Goal: Task Accomplishment & Management: Manage account settings

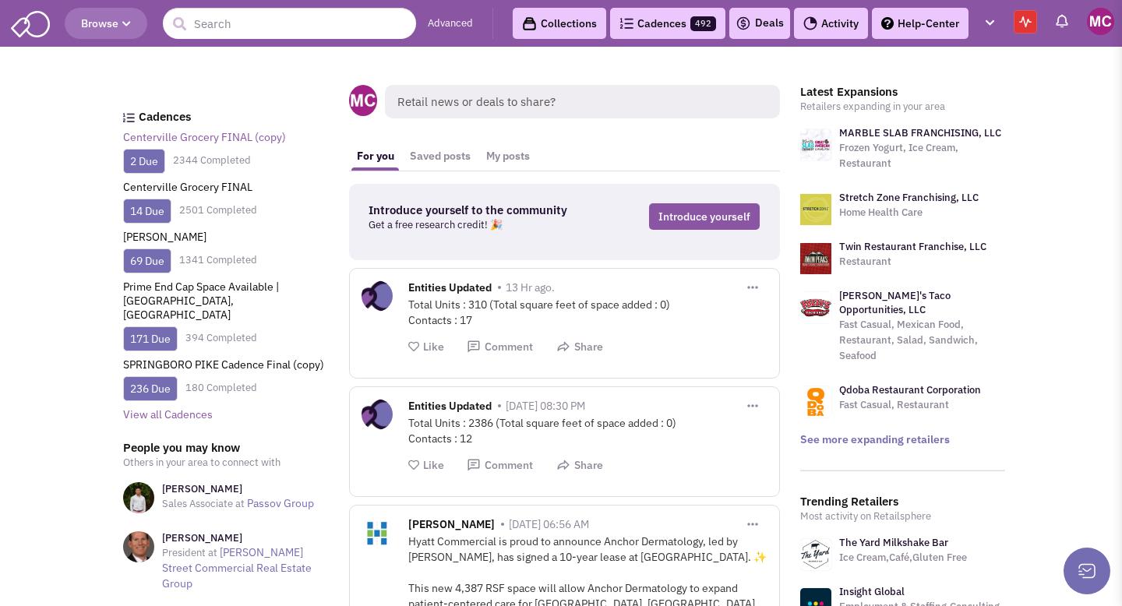
click at [184, 134] on link "Centerville Grocery FINAL (copy)" at bounding box center [204, 137] width 163 height 14
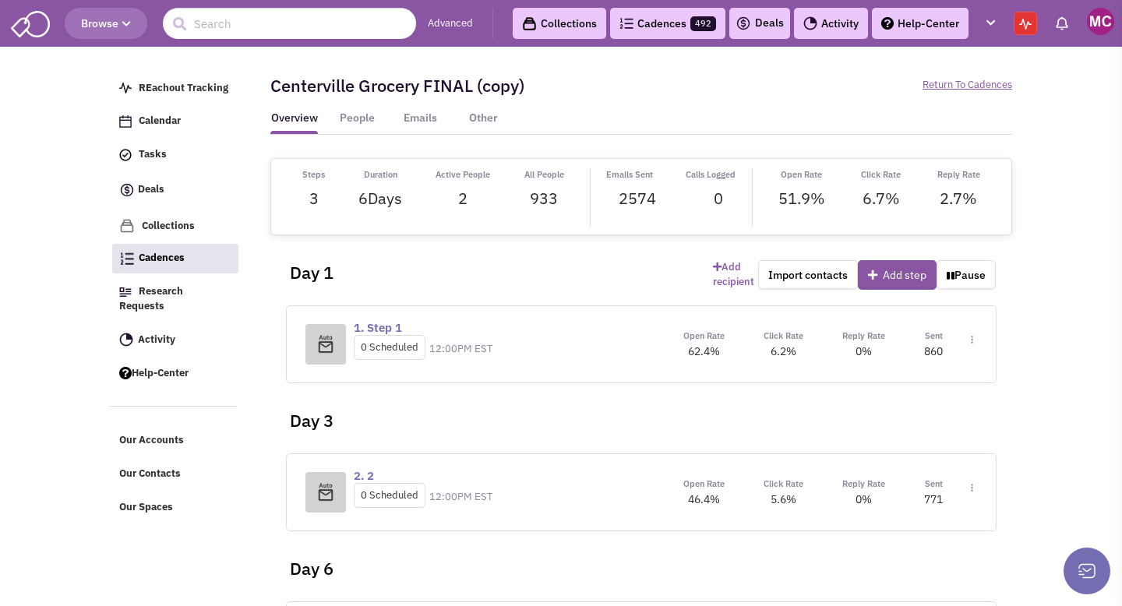
click at [641, 24] on link "Cadences 492" at bounding box center [667, 23] width 115 height 31
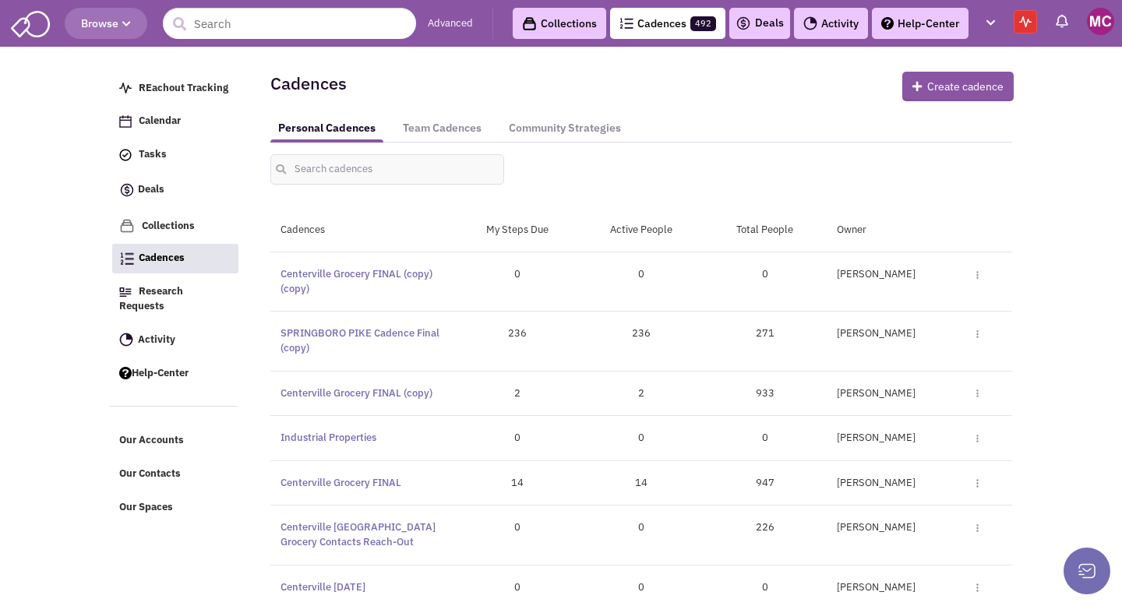
click at [976, 271] on img at bounding box center [977, 275] width 2 height 9
click at [893, 302] on link "Edit" at bounding box center [923, 302] width 144 height 27
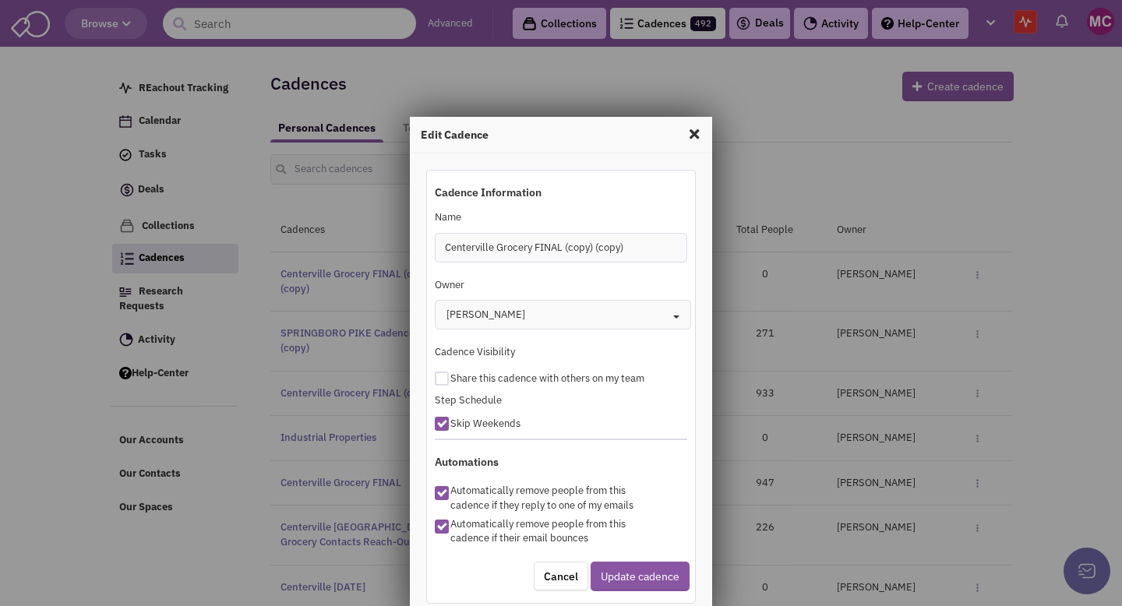
click at [537, 311] on button "[PERSON_NAME] Toggle Dropdown" at bounding box center [563, 315] width 257 height 30
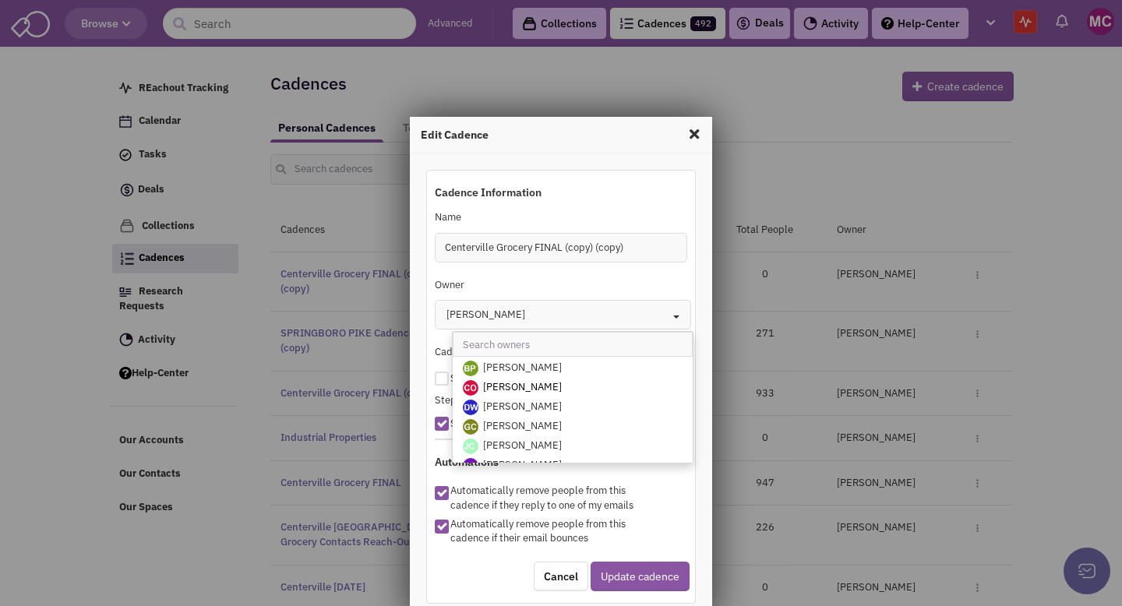
click at [519, 390] on span "[PERSON_NAME]" at bounding box center [522, 386] width 79 height 13
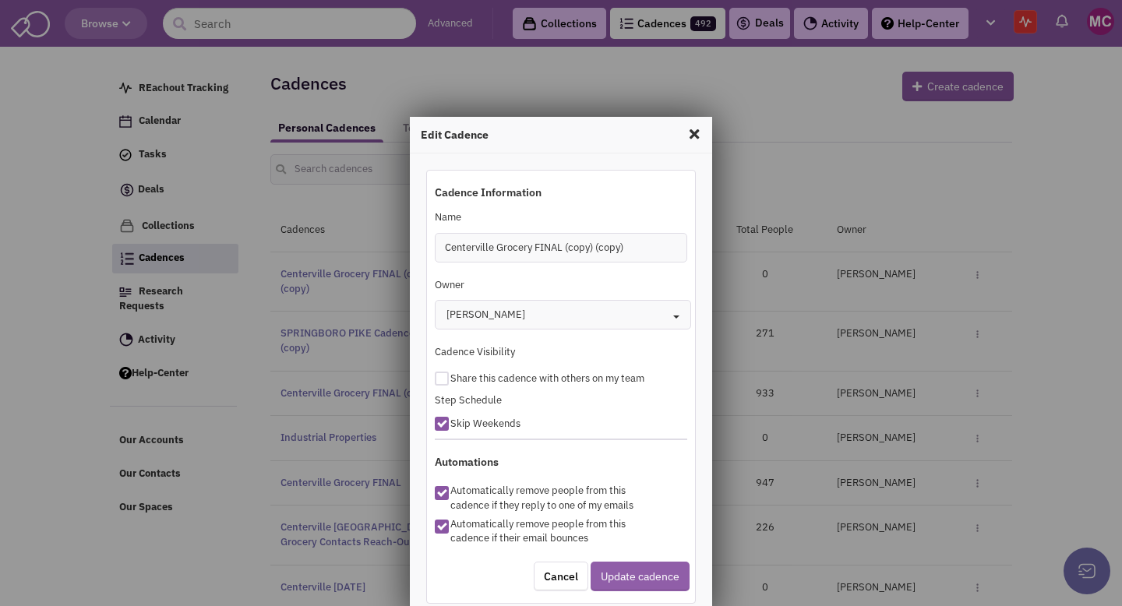
click at [629, 572] on button "Update cadence" at bounding box center [640, 577] width 99 height 30
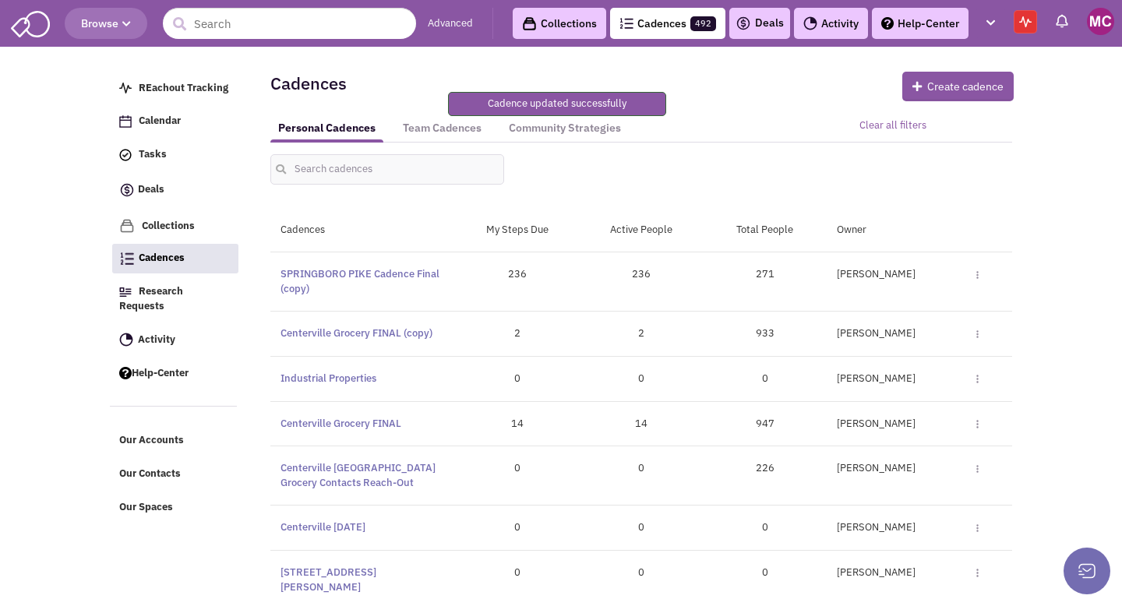
click at [1098, 23] on img at bounding box center [1100, 21] width 27 height 27
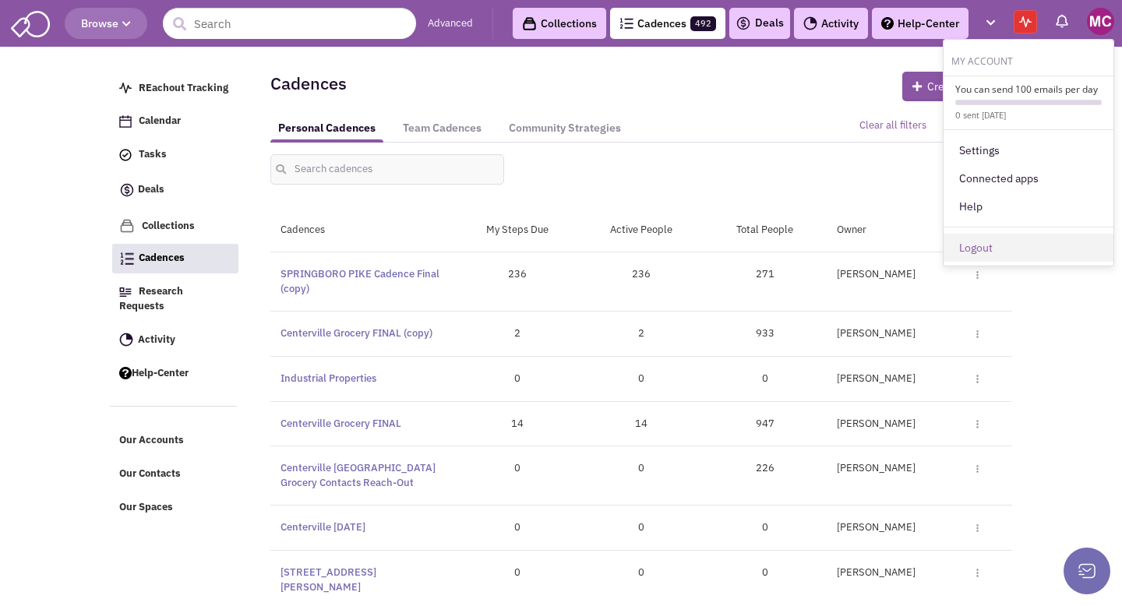
click at [995, 242] on link "Logout" at bounding box center [1029, 248] width 170 height 28
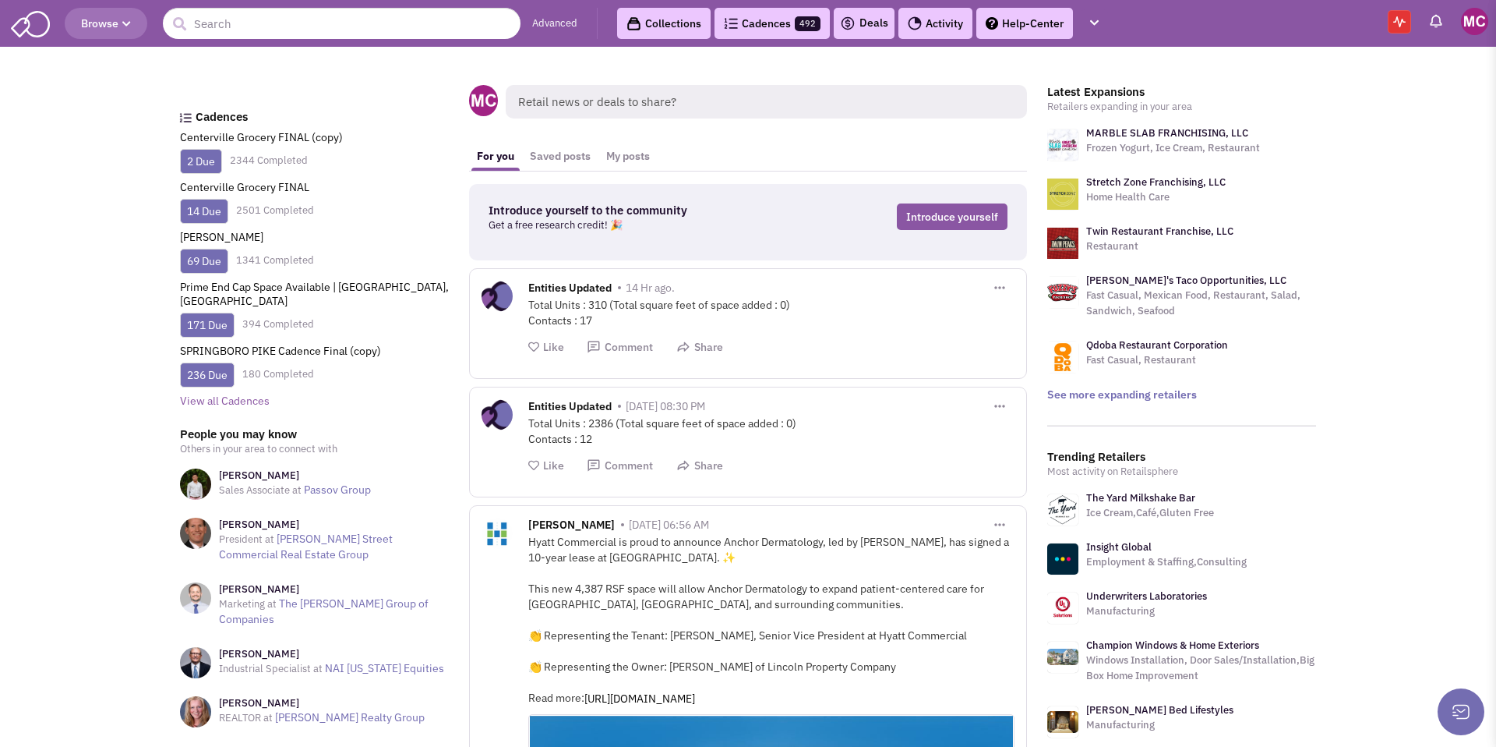
click at [1121, 36] on header "Browse Advanced Collections Cadences 492 Deals Activity Help-Center Calendar" at bounding box center [748, 23] width 1496 height 47
click at [1121, 23] on img at bounding box center [1474, 21] width 27 height 27
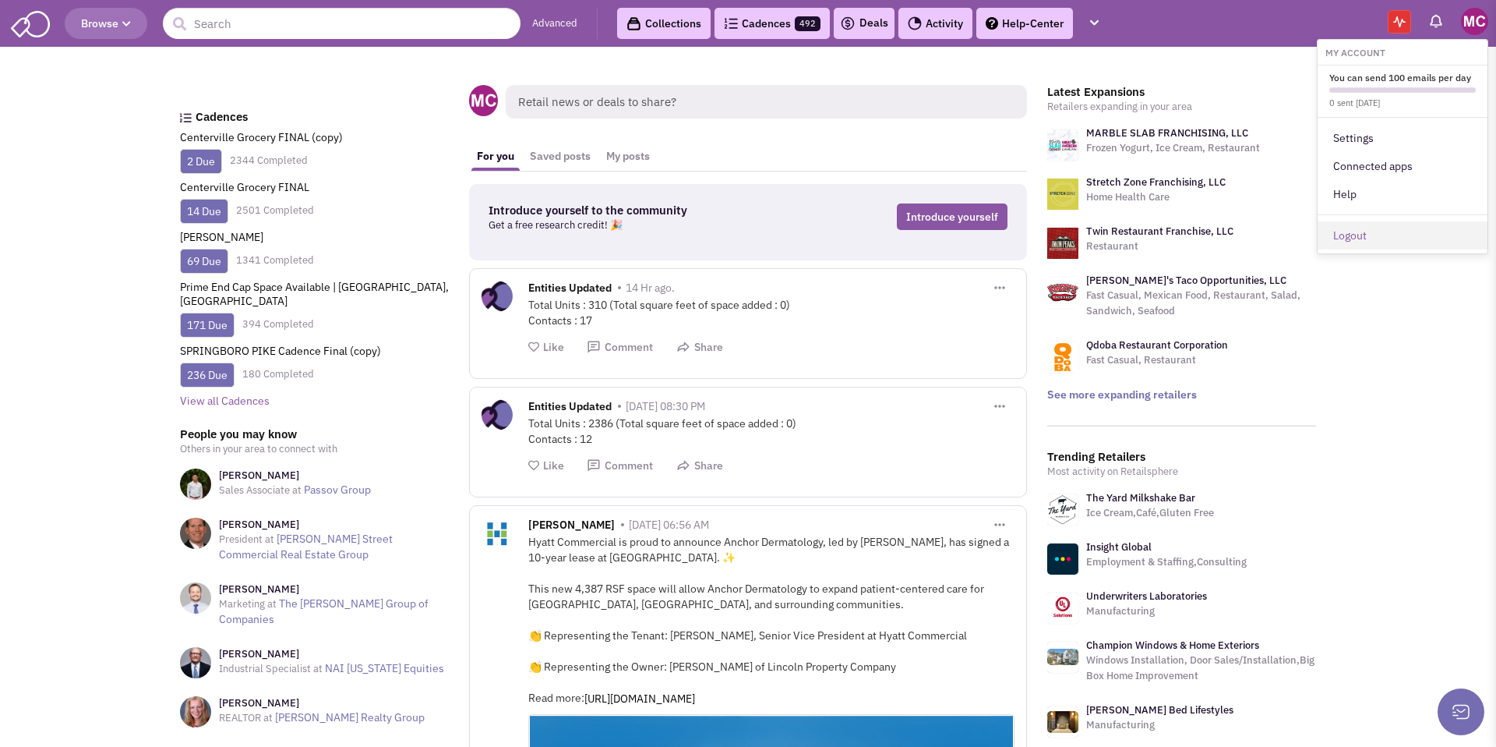
click at [1121, 229] on link "Logout" at bounding box center [1403, 235] width 170 height 28
